Goal: Task Accomplishment & Management: Use online tool/utility

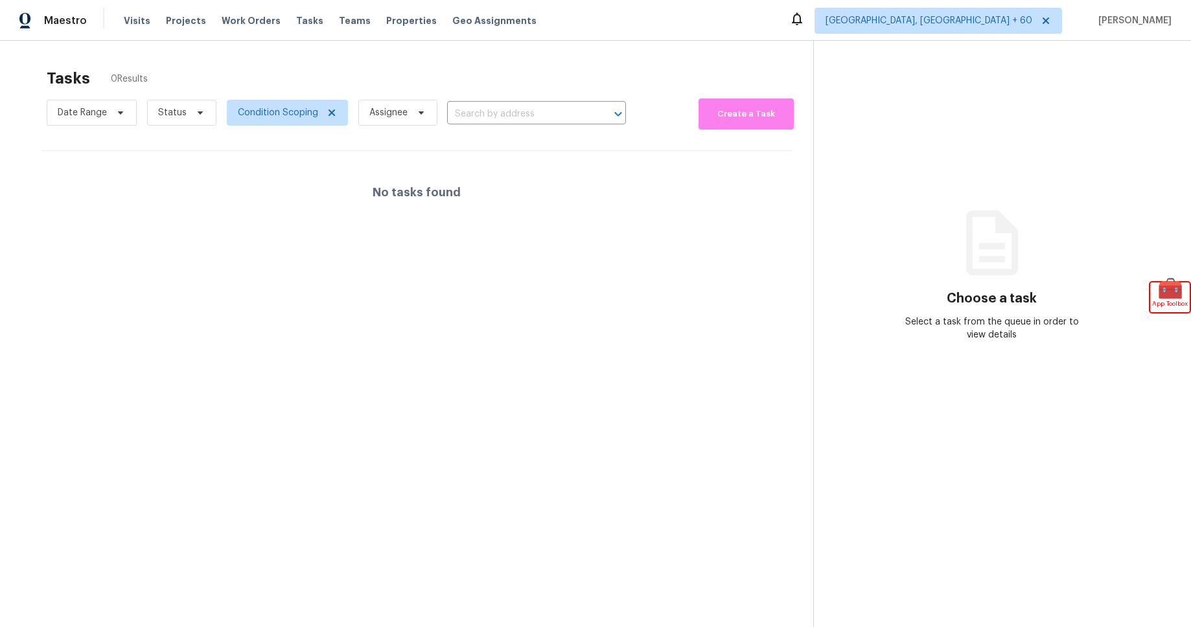
click at [1076, 87] on section "Choose a task Select a task from the queue in order to view details" at bounding box center [991, 354] width 357 height 627
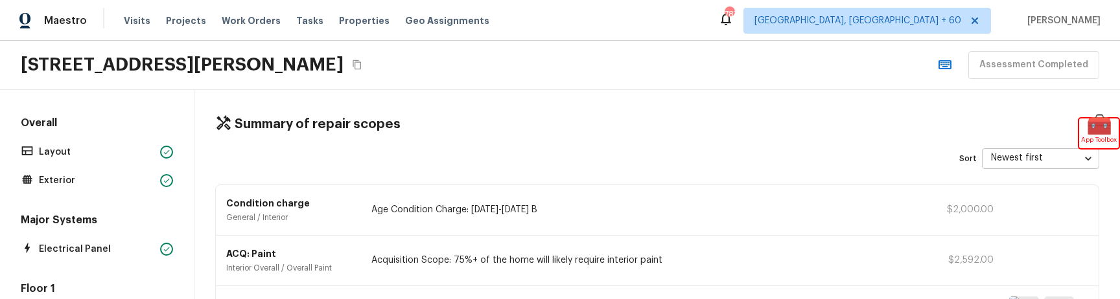
scroll to position [722, 0]
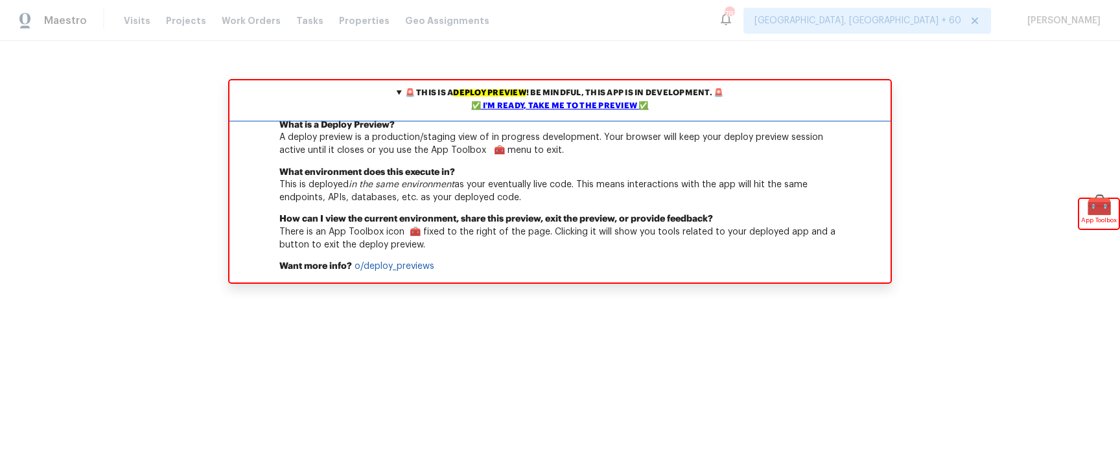
click at [566, 107] on div "✅ I'm ready, take me to the preview ✅" at bounding box center [560, 106] width 654 height 13
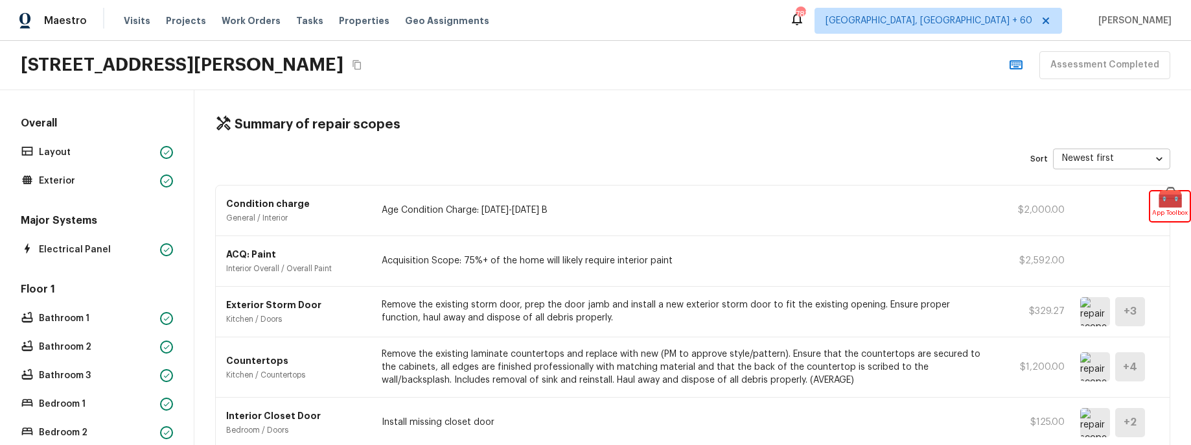
click at [732, 62] on div "3944 Tricia Way, North Highlands, CA 95660 Assessment Completed" at bounding box center [595, 65] width 1191 height 49
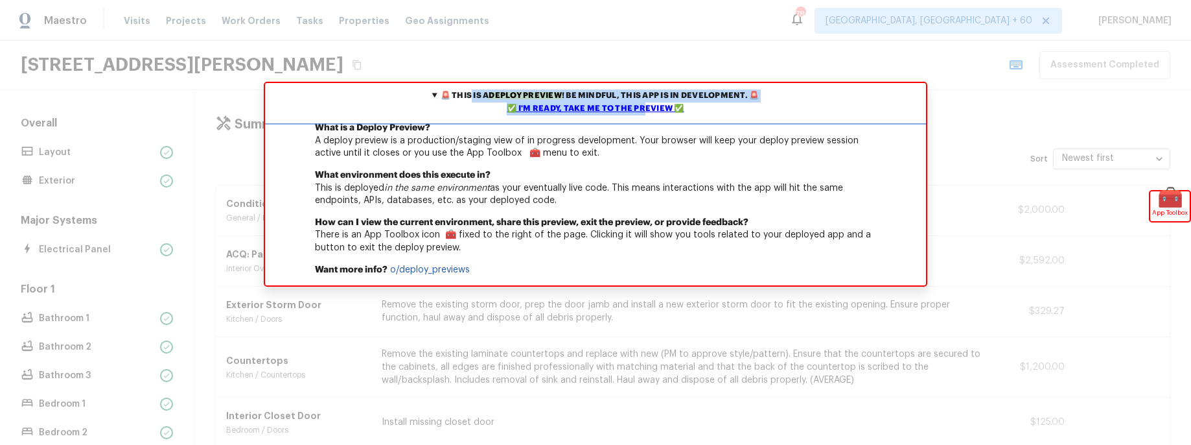
drag, startPoint x: 646, startPoint y: 104, endPoint x: 846, endPoint y: 90, distance: 200.7
click at [844, 87] on summary "🚨 This is a deploy preview ! Be mindful, this app is in development. 🚨 ✅ I'm re…" at bounding box center [595, 102] width 661 height 39
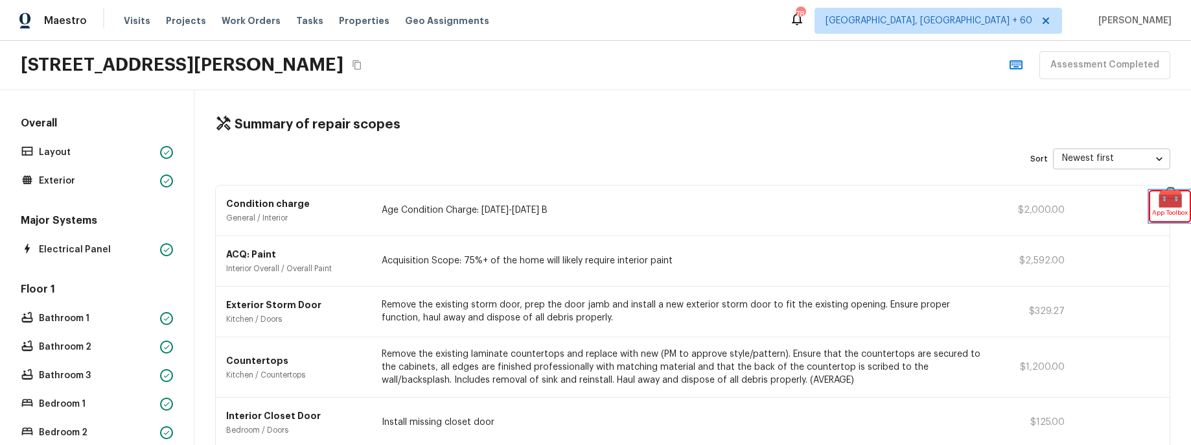
click at [1173, 201] on span "🧰" at bounding box center [1170, 197] width 40 height 13
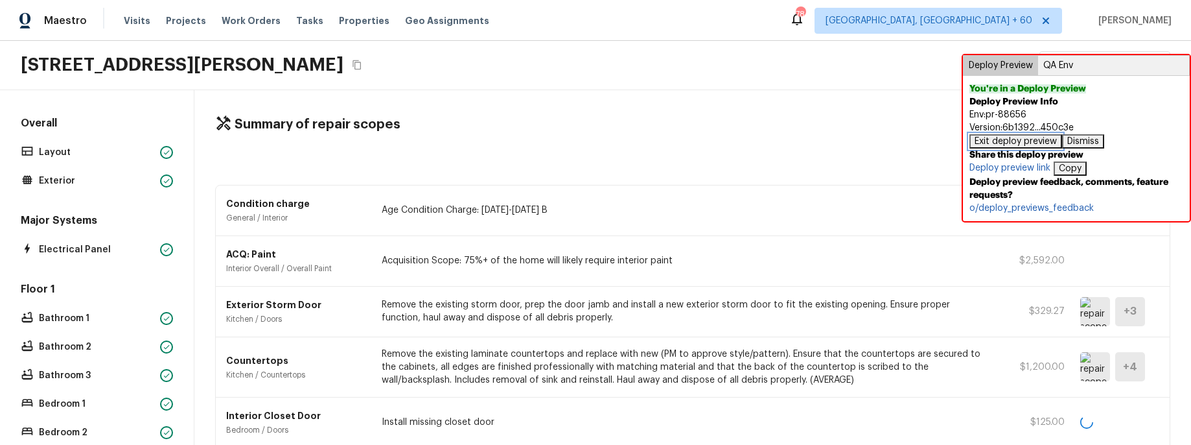
click at [1024, 143] on button "Exit deploy preview" at bounding box center [1015, 141] width 93 height 14
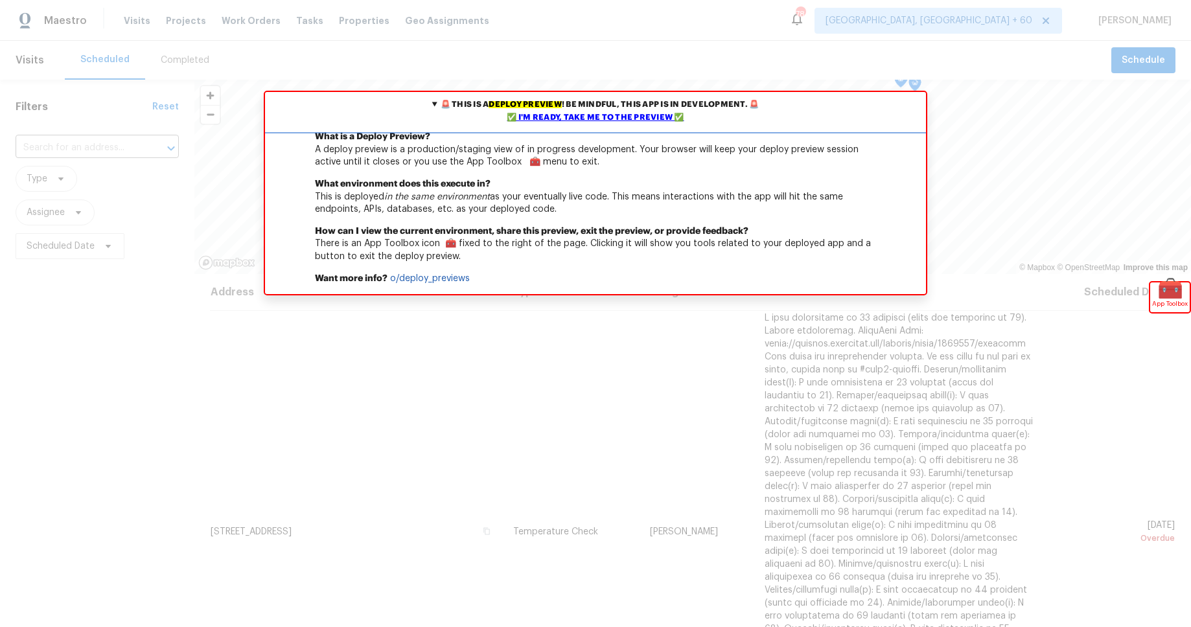
click at [588, 120] on div "✅ I'm ready, take me to the preview ✅" at bounding box center [595, 117] width 654 height 13
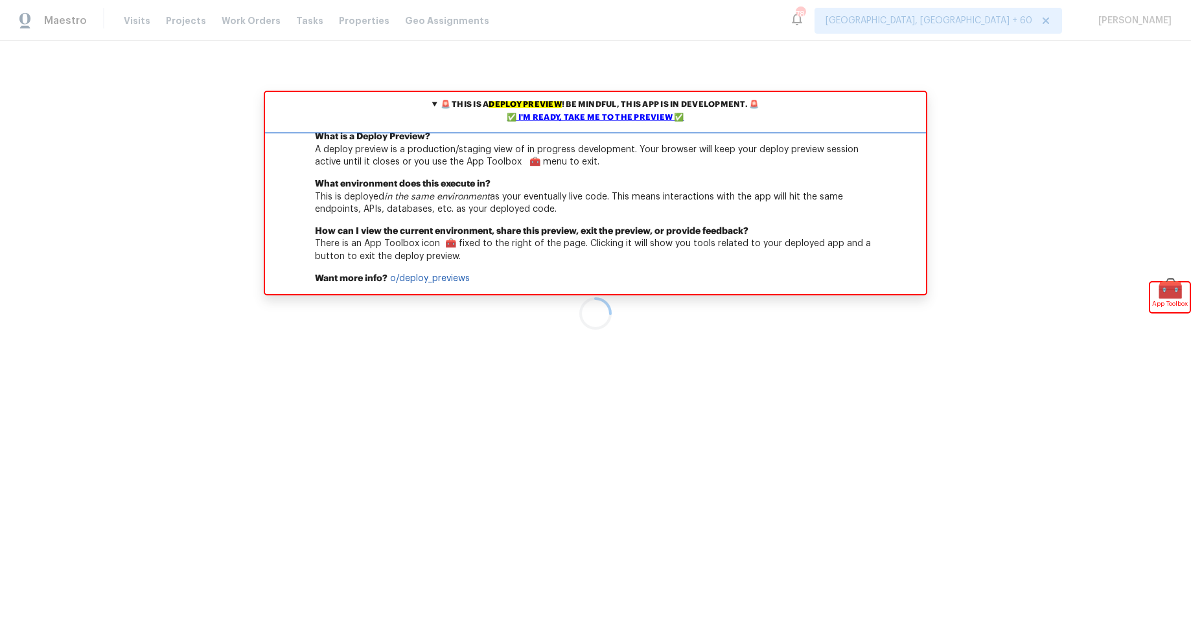
click at [649, 115] on div "✅ I'm ready, take me to the preview ✅" at bounding box center [595, 117] width 654 height 13
